Goal: Register for event/course

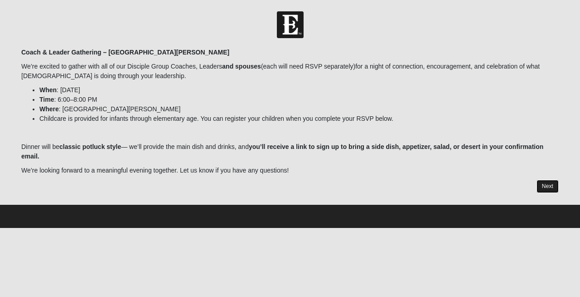
click at [551, 187] on link "Next" at bounding box center [548, 186] width 22 height 13
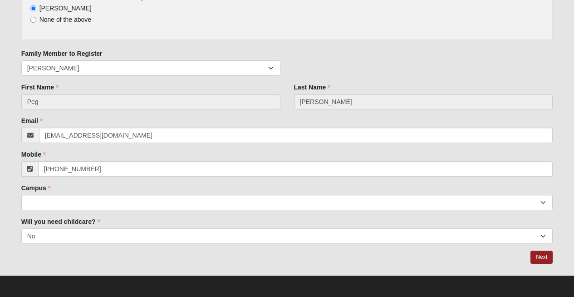
scroll to position [124, 0]
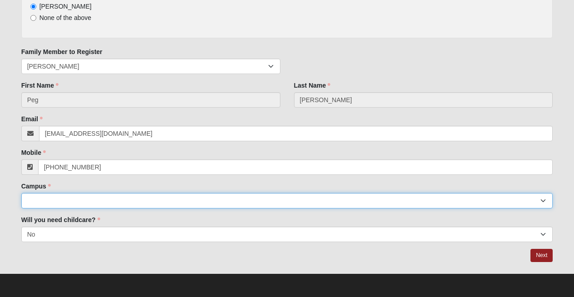
click at [65, 198] on select "Arlington Baymeadows Eleven22 Online [PERSON_NAME][GEOGRAPHIC_DATA] Jesup [GEOG…" at bounding box center [286, 200] width 531 height 15
select select "11"
click at [21, 193] on select "Arlington Baymeadows Eleven22 Online [PERSON_NAME][GEOGRAPHIC_DATA] Jesup [GEOG…" at bounding box center [286, 200] width 531 height 15
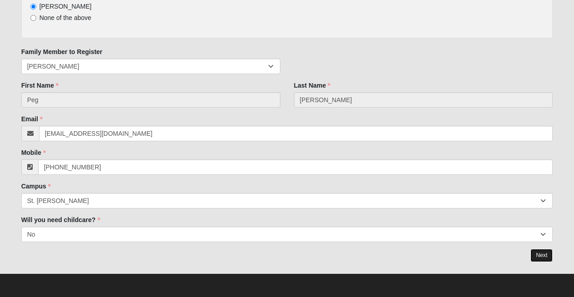
click at [539, 256] on link "Next" at bounding box center [541, 254] width 22 height 13
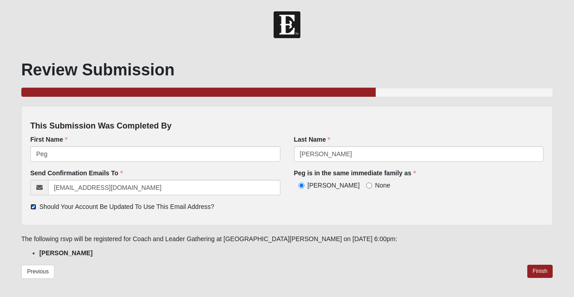
click at [33, 205] on input "Should Your Account Be Updated To Use This Email Address?" at bounding box center [33, 207] width 6 height 6
checkbox input "false"
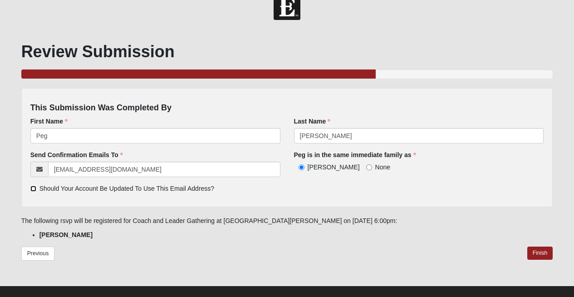
scroll to position [30, 0]
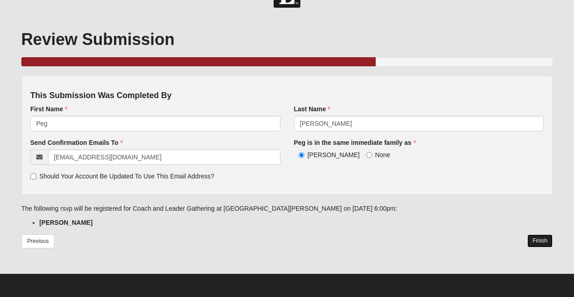
click at [534, 239] on link "Finish" at bounding box center [540, 240] width 26 height 13
